Goal: Task Accomplishment & Management: Use online tool/utility

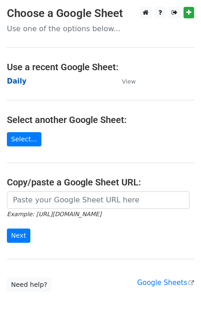
click at [11, 83] on strong "Daily" at bounding box center [17, 81] width 20 height 8
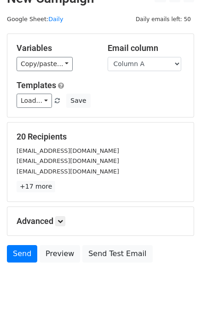
scroll to position [42, 0]
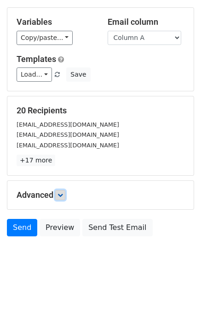
click at [57, 190] on link at bounding box center [60, 195] width 10 height 10
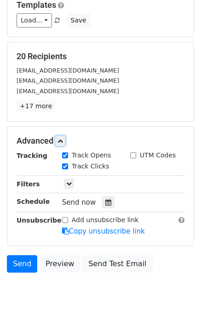
scroll to position [130, 0]
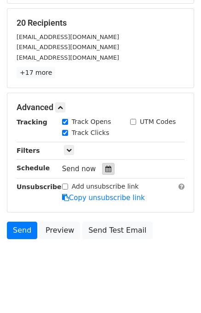
click at [109, 166] on div at bounding box center [108, 169] width 12 height 12
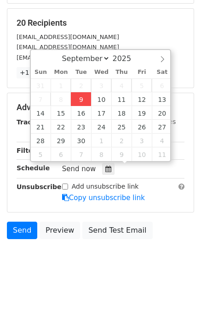
type input "2025-09-09 15:29"
type input "03"
type input "29"
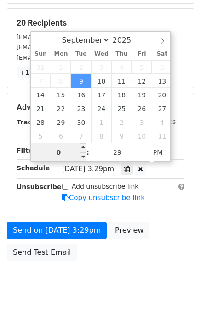
type input "03"
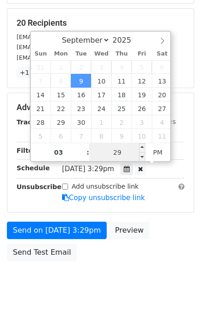
click at [109, 154] on input "29" at bounding box center [117, 152] width 56 height 18
type input "35"
type input "2025-09-09 15:35"
click at [171, 230] on div "Send on Sep 9 at 3:29pm Preview Send Test Email" at bounding box center [100, 244] width 201 height 44
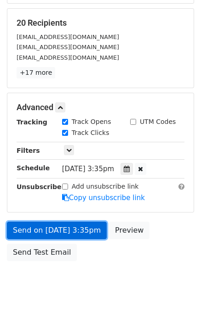
click at [64, 231] on link "Send on Sep 9 at 3:35pm" at bounding box center [57, 230] width 100 height 17
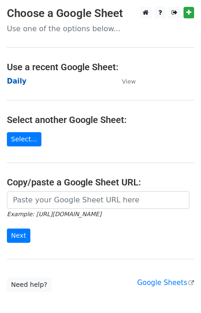
click at [15, 83] on strong "Daily" at bounding box center [17, 81] width 20 height 8
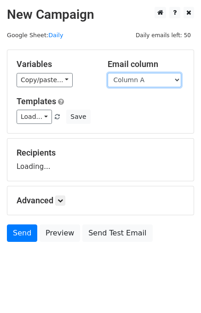
drag, startPoint x: 151, startPoint y: 82, endPoint x: 151, endPoint y: 88, distance: 6.0
click at [151, 82] on select "Column A Column B Column C Column D Column E" at bounding box center [143, 80] width 73 height 14
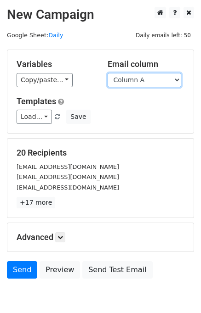
click at [145, 81] on select "Column A Column B Column C Column D Column E" at bounding box center [143, 80] width 73 height 14
select select "Column B"
click at [107, 73] on select "Column A Column B Column C Column D Column E" at bounding box center [143, 80] width 73 height 14
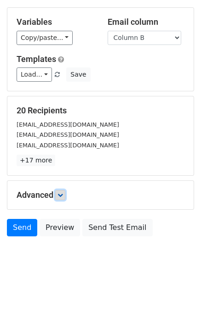
click at [63, 195] on icon at bounding box center [60, 195] width 6 height 6
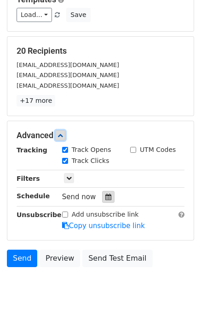
scroll to position [102, 0]
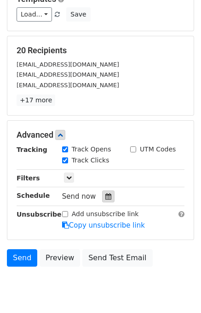
click at [105, 195] on icon at bounding box center [108, 196] width 6 height 6
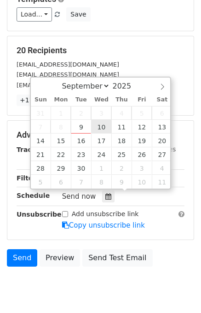
type input "2025-09-10 12:00"
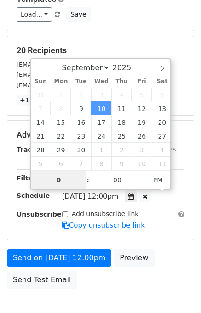
type input "02"
type input "2025-09-10 14:00"
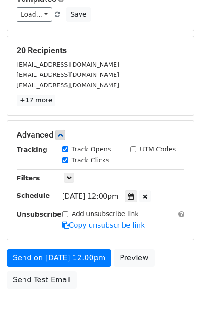
click at [145, 246] on form "Variables Copy/paste... {{Column A}} {{Column B}} {{Column C}} {{Column D}} {{C…" at bounding box center [100, 120] width 187 height 346
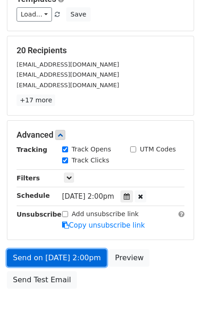
click at [60, 253] on link "Send on Sep 10 at 2:00pm" at bounding box center [57, 257] width 100 height 17
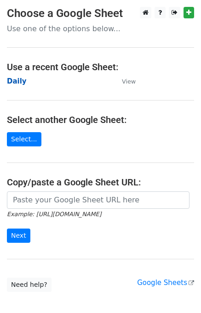
click at [19, 78] on strong "Daily" at bounding box center [17, 81] width 20 height 8
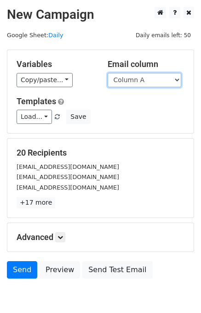
click at [138, 83] on select "Column A Column B Column C Column D Column E" at bounding box center [143, 80] width 73 height 14
select select "Column C"
click at [107, 73] on select "Column A Column B Column C Column D Column E" at bounding box center [143, 80] width 73 height 14
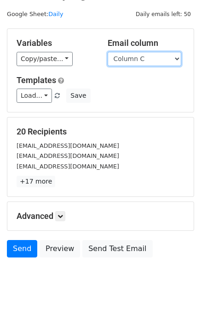
scroll to position [42, 0]
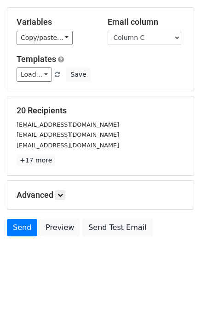
click at [54, 194] on h5 "Advanced" at bounding box center [101, 195] width 168 height 10
click at [59, 198] on link at bounding box center [60, 195] width 10 height 10
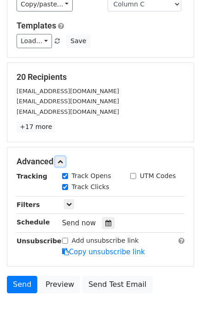
scroll to position [112, 0]
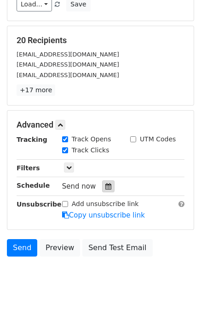
click at [105, 184] on icon at bounding box center [108, 186] width 6 height 6
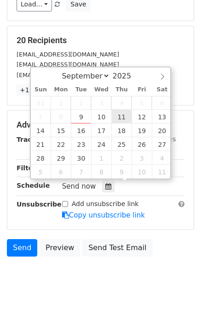
type input "2025-09-11 12:00"
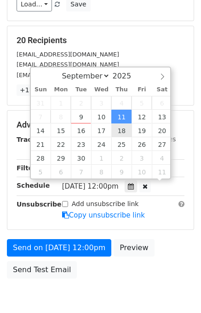
scroll to position [0, 0]
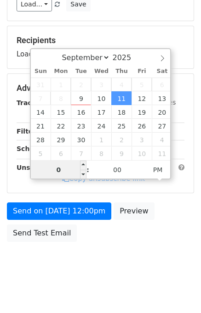
type input "03"
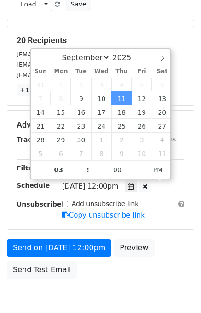
type input "2025-09-11 15:00"
click at [162, 259] on div "Send on Sep 11 at 12:00pm Preview Send Test Email" at bounding box center [100, 261] width 201 height 44
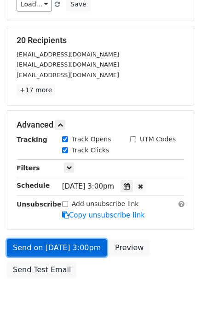
click at [79, 243] on link "Send on Sep 11 at 3:00pm" at bounding box center [57, 247] width 100 height 17
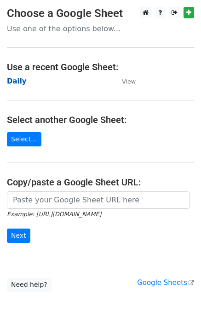
click at [22, 83] on strong "Daily" at bounding box center [17, 81] width 20 height 8
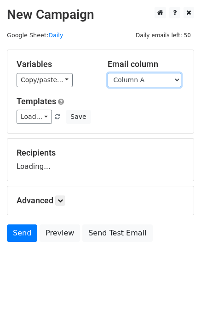
click at [144, 79] on select "Column A Column B Column C Column D Column E" at bounding box center [143, 80] width 73 height 14
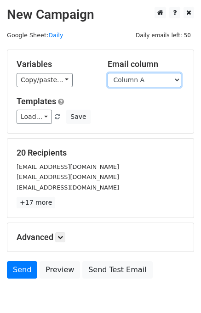
click at [141, 84] on select "Column A Column B Column C Column D Column E" at bounding box center [143, 80] width 73 height 14
select select "Column D"
click at [107, 73] on select "Column A Column B Column C Column D Column E" at bounding box center [143, 80] width 73 height 14
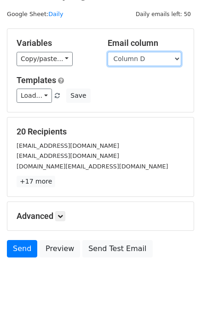
scroll to position [42, 0]
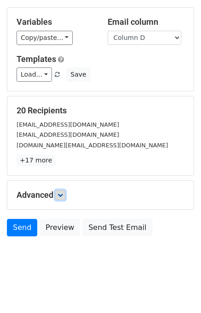
click at [59, 194] on icon at bounding box center [60, 195] width 6 height 6
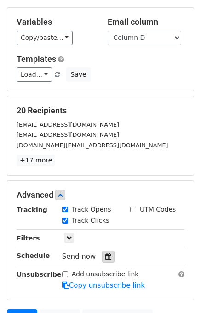
click at [105, 257] on icon at bounding box center [108, 256] width 6 height 6
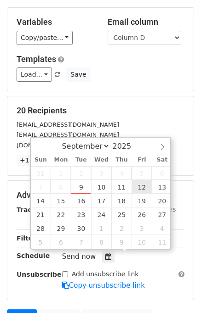
type input "2025-09-12 12:00"
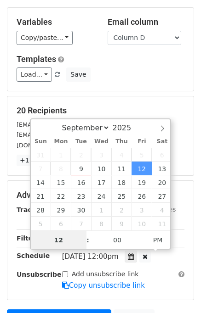
scroll to position [0, 0]
type input "04"
type input "2025-09-12 16:00"
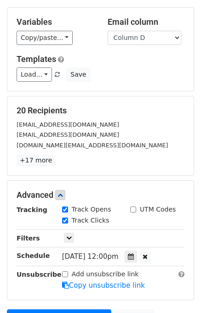
click at [153, 278] on div "Add unsubscribe link Copy unsubscribe link" at bounding box center [123, 279] width 136 height 21
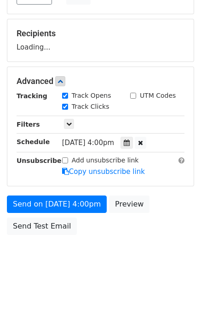
scroll to position [117, 0]
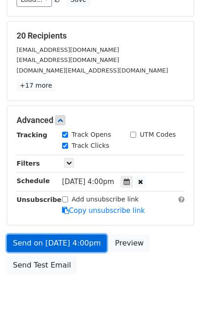
click at [69, 235] on link "Send on Sep 12 at 4:00pm" at bounding box center [57, 243] width 100 height 17
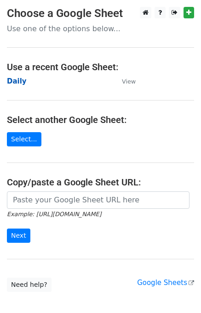
click at [17, 84] on strong "Daily" at bounding box center [17, 81] width 20 height 8
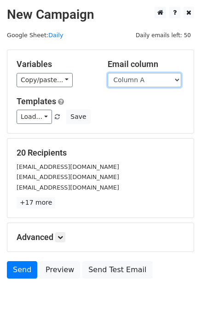
click at [141, 79] on select "Column A Column B Column C Column D Column E" at bounding box center [143, 80] width 73 height 14
select select "Column E"
click at [107, 73] on select "Column A Column B Column C Column D Column E" at bounding box center [143, 80] width 73 height 14
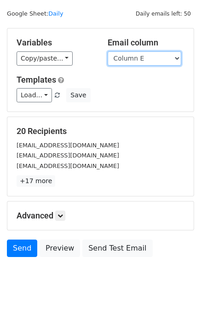
scroll to position [42, 0]
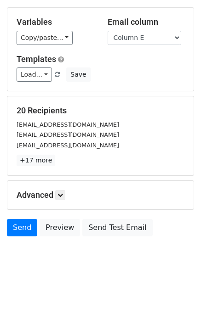
click at [63, 186] on div "Advanced Tracking Track Opens UTM Codes Track Clicks Filters Only include sprea…" at bounding box center [100, 195] width 186 height 28
click at [68, 194] on h5 "Advanced" at bounding box center [101, 195] width 168 height 10
click at [65, 191] on link at bounding box center [60, 195] width 10 height 10
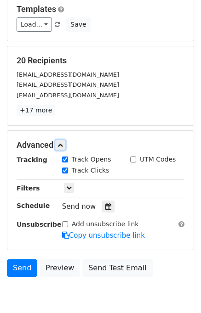
scroll to position [130, 0]
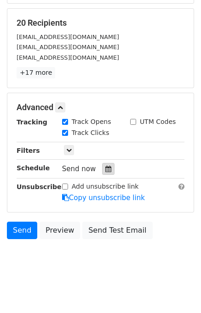
click at [107, 165] on div at bounding box center [108, 169] width 12 height 12
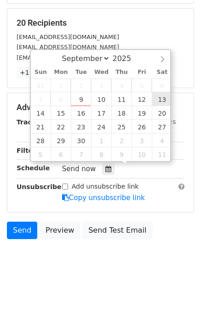
type input "[DATE] 12:00"
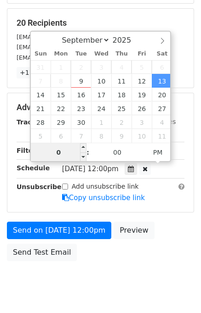
type input "05"
type input "[DATE] 17:00"
click at [165, 233] on div "Send on [DATE] 12:00pm Preview Send Test Email" at bounding box center [100, 244] width 201 height 44
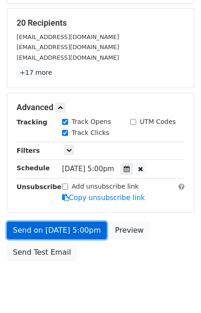
click at [71, 226] on link "Send on [DATE] 5:00pm" at bounding box center [57, 230] width 100 height 17
